Goal: Task Accomplishment & Management: Use online tool/utility

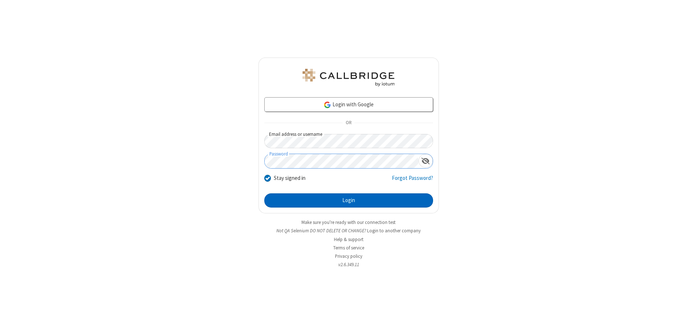
click at [348, 200] on button "Login" at bounding box center [348, 201] width 169 height 15
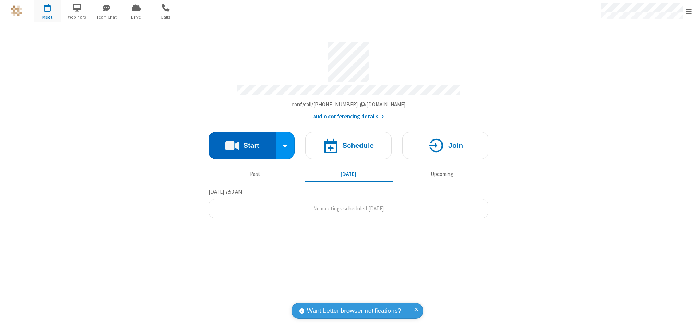
click at [242, 143] on button "Start" at bounding box center [242, 145] width 67 height 27
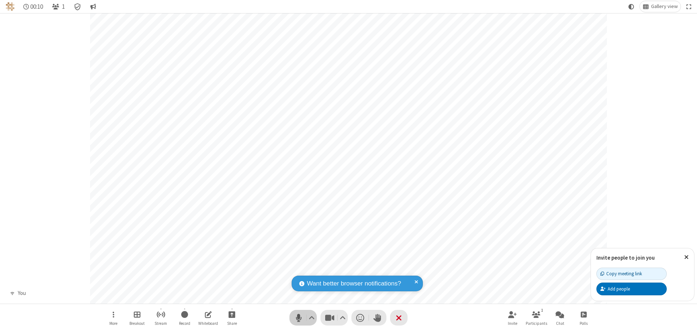
click at [299, 318] on span "Mute (Alt+A)" at bounding box center [298, 318] width 11 height 11
click at [299, 318] on span "Unmute (Alt+A)" at bounding box center [298, 318] width 11 height 11
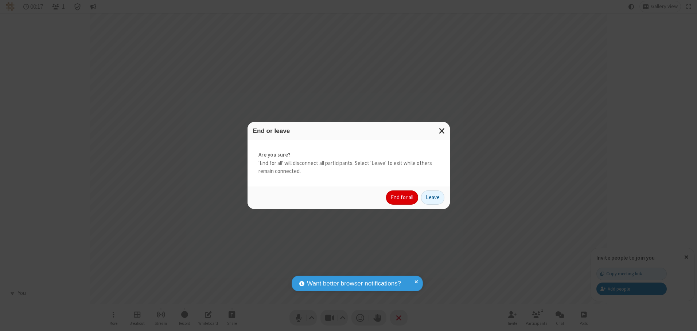
click at [402, 198] on button "End for all" at bounding box center [402, 198] width 32 height 15
